Goal: Book appointment/travel/reservation

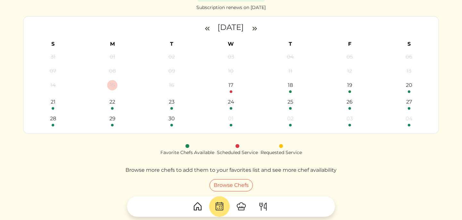
scroll to position [48, 0]
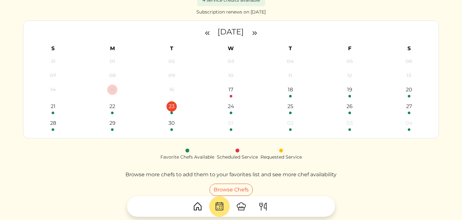
click at [170, 109] on div "23" at bounding box center [172, 106] width 10 height 10
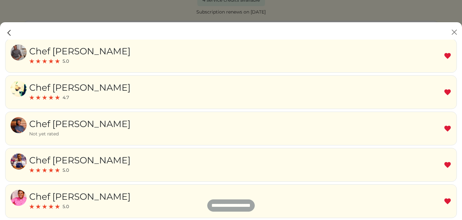
scroll to position [142, 0]
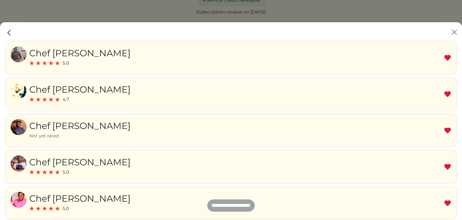
click at [17, 131] on img at bounding box center [19, 127] width 16 height 16
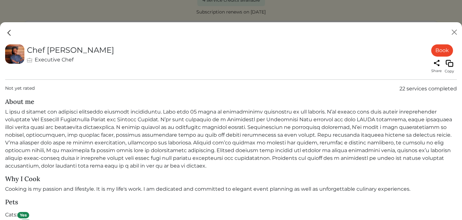
scroll to position [364, 0]
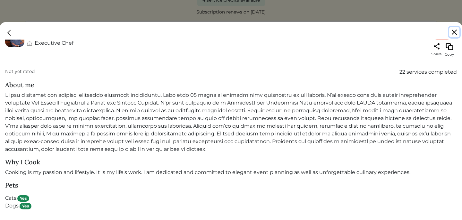
click at [454, 30] on button "Close" at bounding box center [455, 32] width 10 height 10
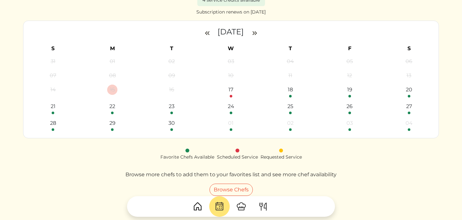
click at [241, 208] on img at bounding box center [241, 206] width 10 height 10
click at [241, 189] on link "Browse Chefs" at bounding box center [231, 189] width 43 height 12
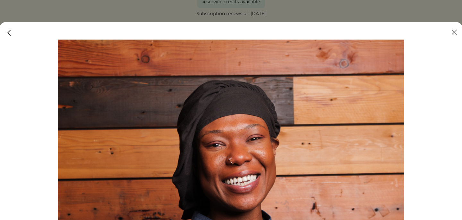
scroll to position [48, 0]
click at [9, 35] on img at bounding box center [9, 33] width 8 height 8
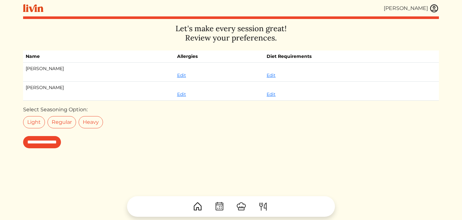
click at [240, 210] on img at bounding box center [241, 206] width 10 height 10
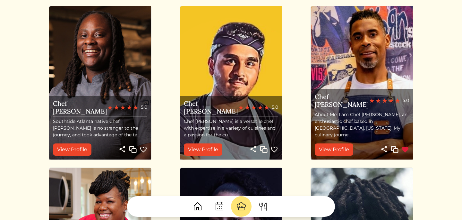
scroll to position [55, 0]
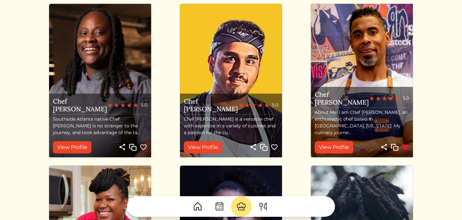
click at [143, 146] on img at bounding box center [144, 147] width 8 height 8
click at [239, 207] on img at bounding box center [241, 206] width 10 height 10
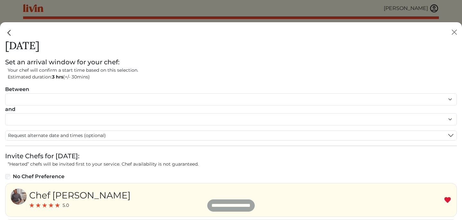
click at [9, 35] on img "Close" at bounding box center [9, 33] width 8 height 8
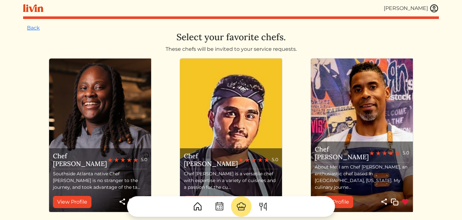
click at [221, 206] on img at bounding box center [219, 206] width 10 height 10
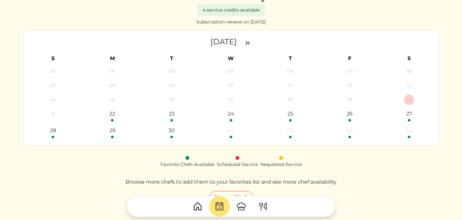
scroll to position [38, 0]
